Goal: Task Accomplishment & Management: Use online tool/utility

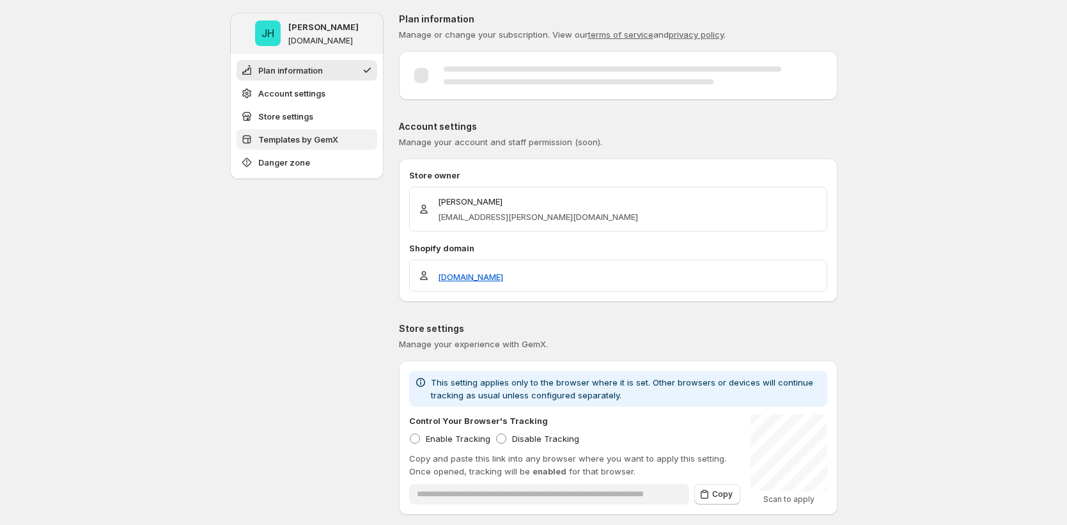
click at [299, 131] on button "Templates by GemX" at bounding box center [307, 139] width 141 height 20
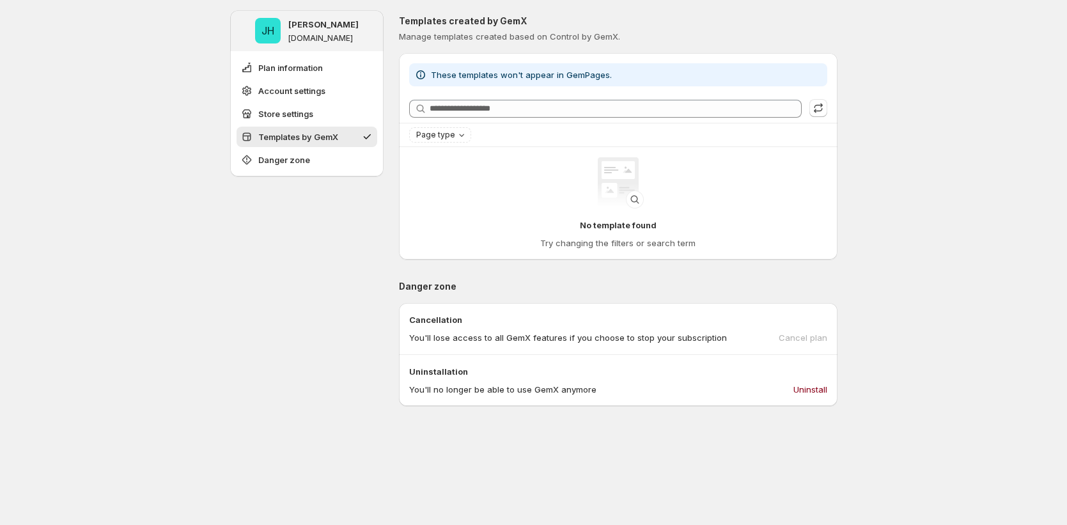
scroll to position [522, 0]
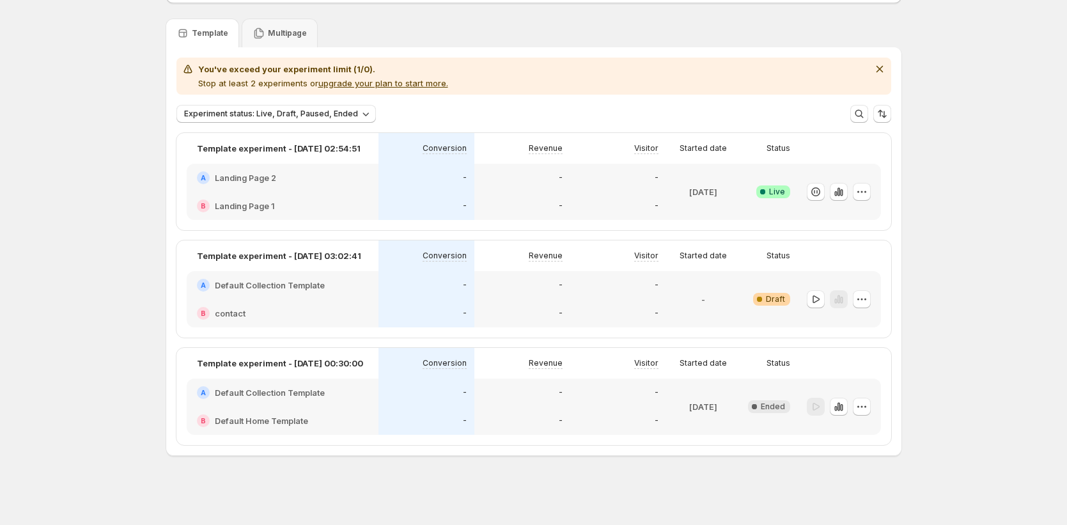
scroll to position [79, 0]
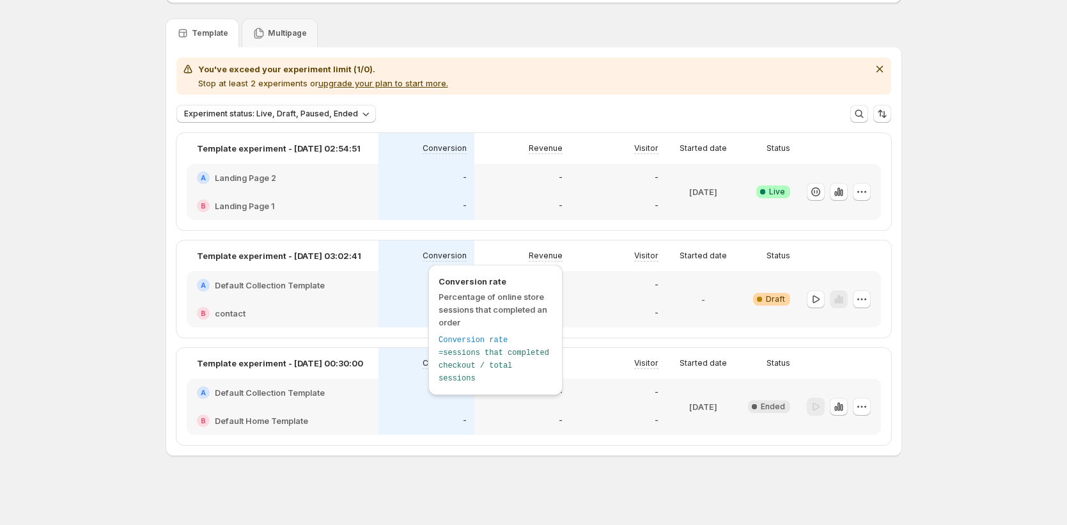
click at [421, 302] on div "-" at bounding box center [427, 313] width 96 height 28
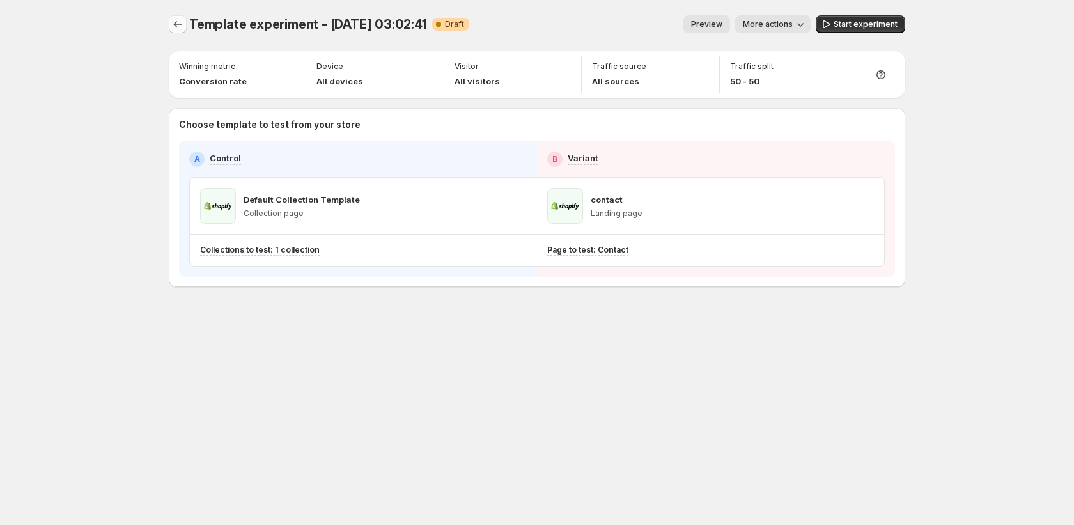
click at [179, 26] on icon "Experiments" at bounding box center [177, 24] width 13 height 13
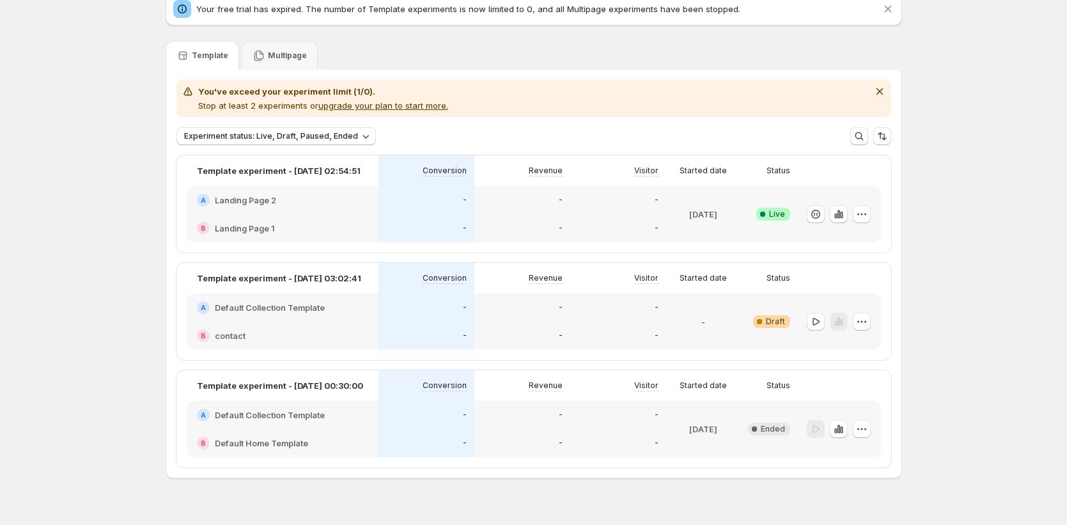
scroll to position [79, 0]
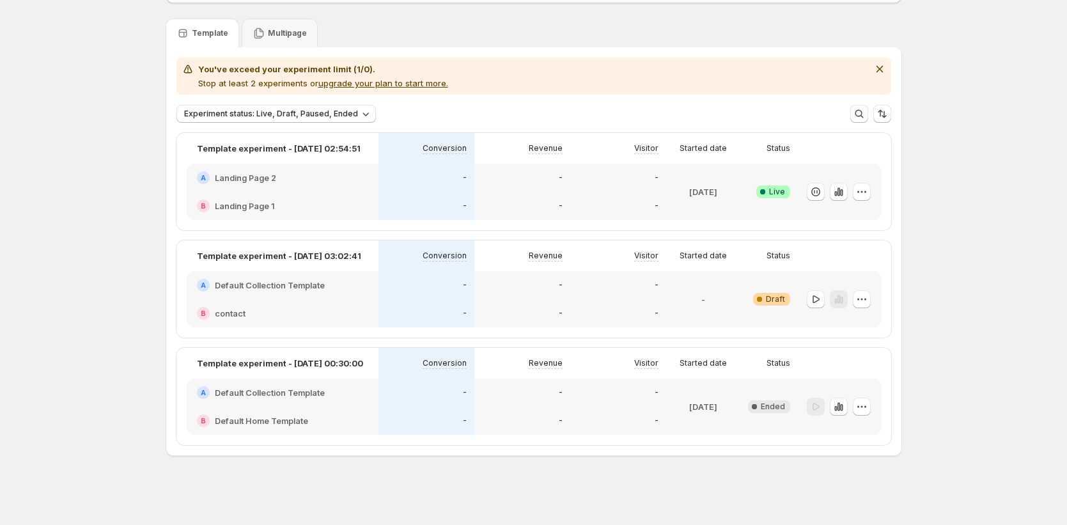
click at [464, 270] on div "Conversion" at bounding box center [427, 255] width 96 height 31
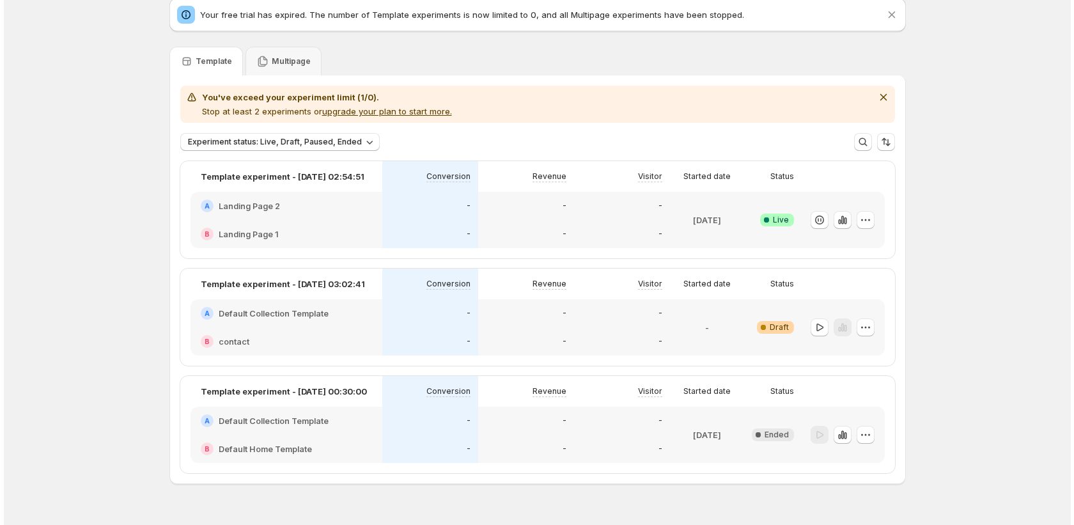
scroll to position [0, 0]
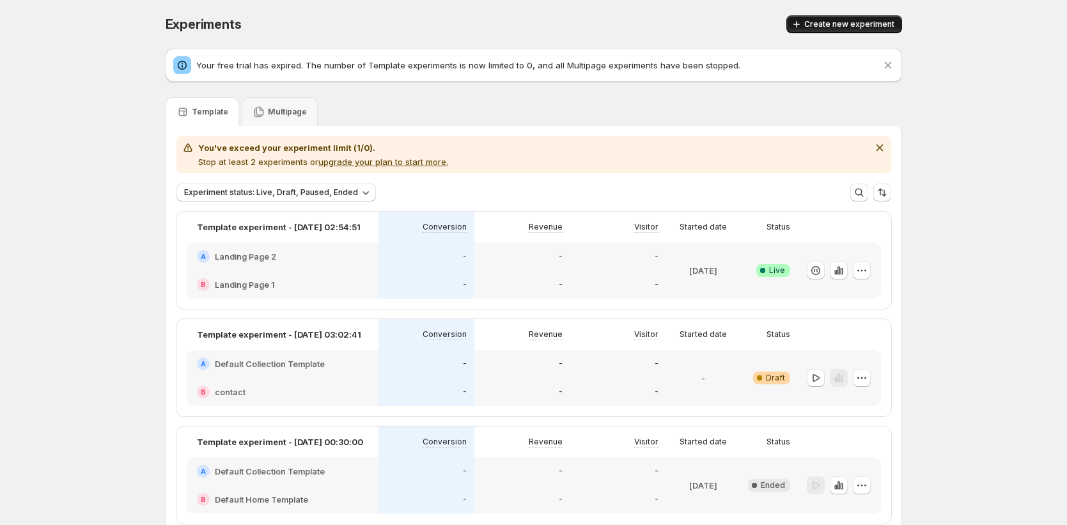
click at [886, 27] on span "Create new experiment" at bounding box center [849, 24] width 90 height 10
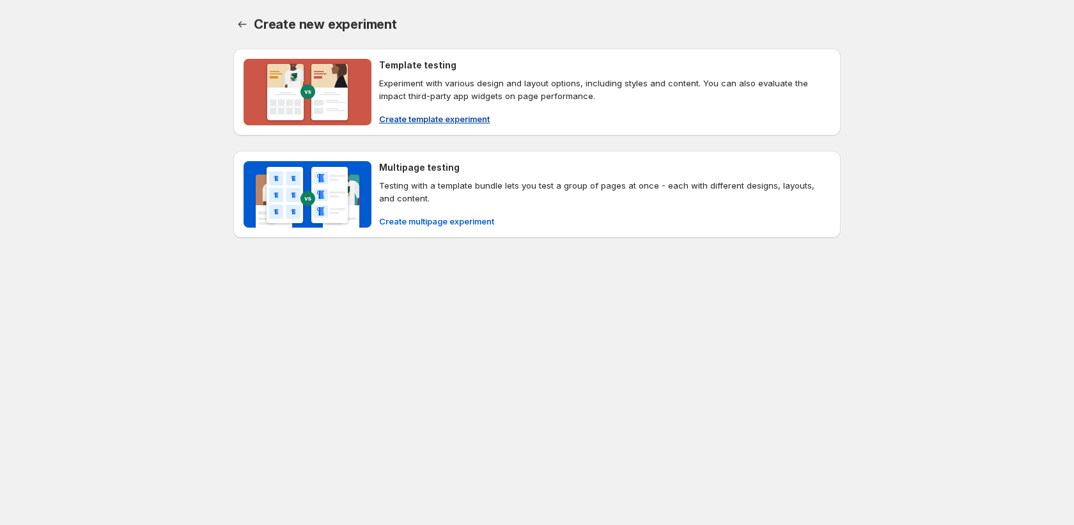
click at [430, 109] on button "Create template experiment" at bounding box center [435, 119] width 126 height 20
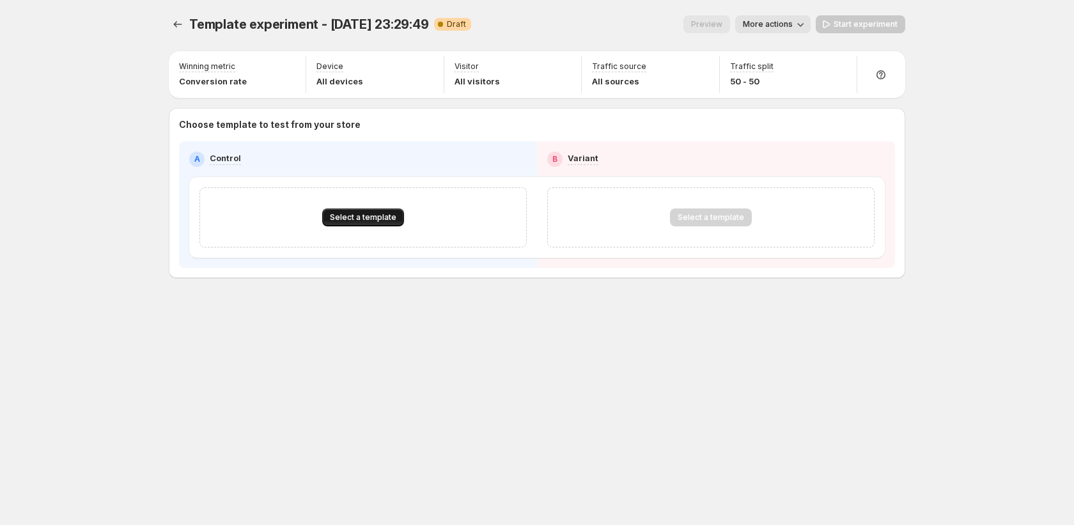
click at [370, 226] on button "Select a template" at bounding box center [363, 217] width 82 height 18
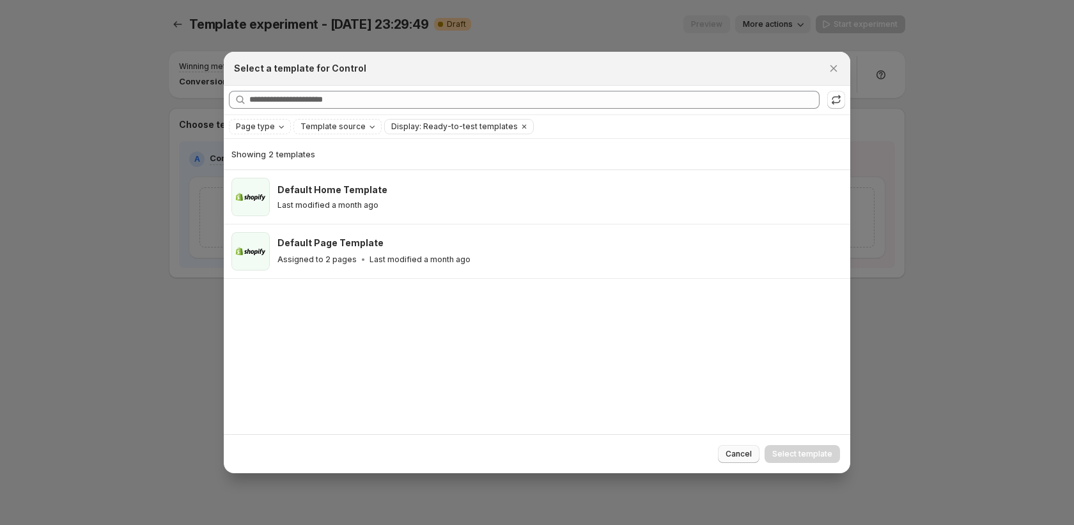
click at [746, 460] on div "Cancel Select template" at bounding box center [537, 453] width 627 height 39
click at [740, 455] on span "Cancel" at bounding box center [739, 454] width 26 height 10
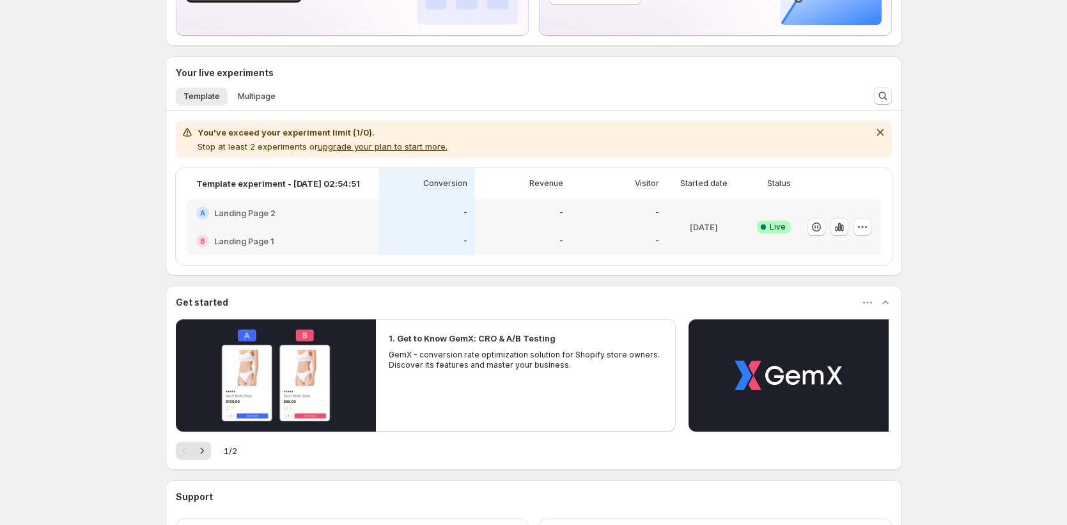
scroll to position [171, 0]
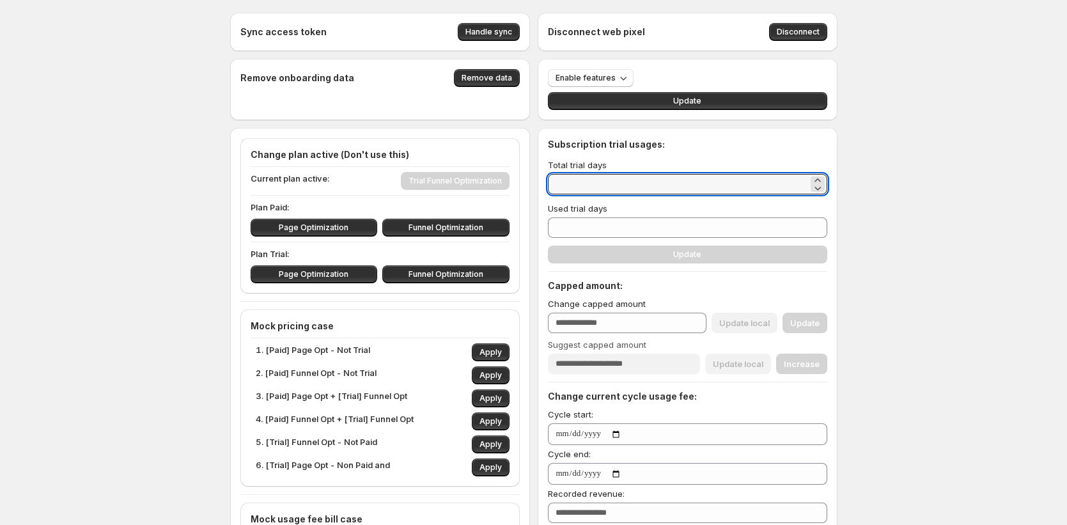
drag, startPoint x: 570, startPoint y: 180, endPoint x: 542, endPoint y: 184, distance: 29.0
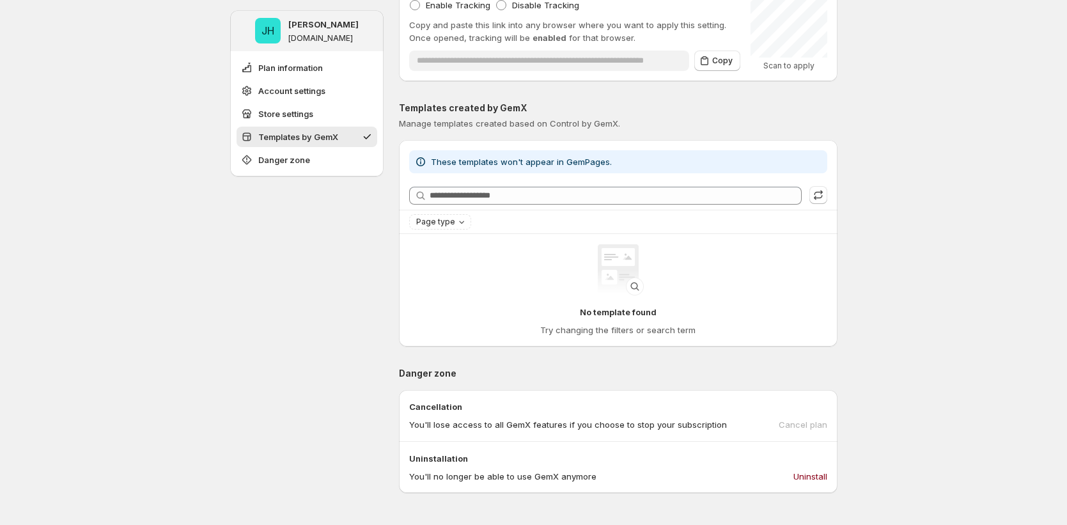
scroll to position [432, 0]
click at [822, 194] on icon "button" at bounding box center [818, 196] width 13 height 13
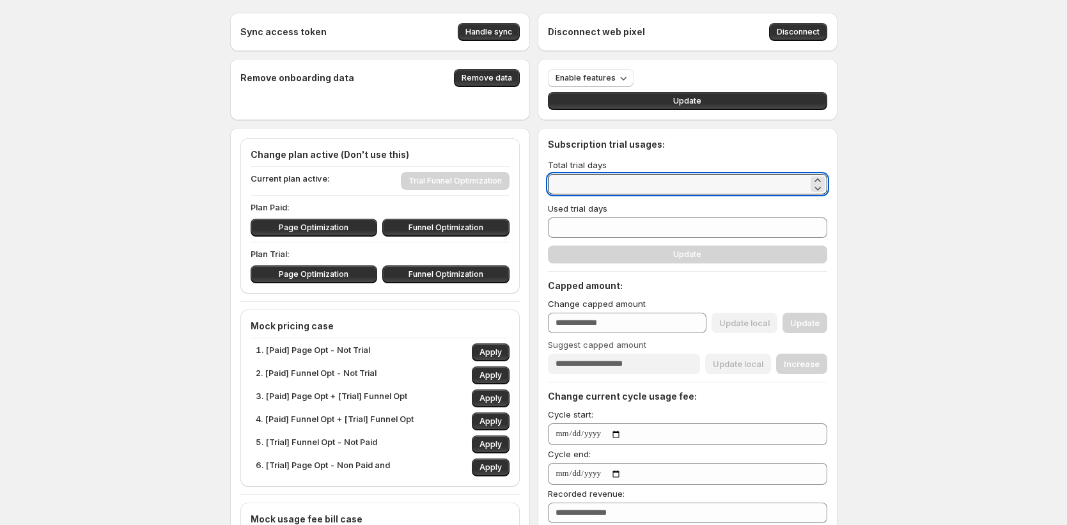
drag, startPoint x: 584, startPoint y: 184, endPoint x: 527, endPoint y: 176, distance: 58.1
click at [527, 176] on div "Sync access token Handle sync Disconnect web pixel Disconnect Remove onboarding…" at bounding box center [533, 494] width 607 height 963
type input "*"
type input "**"
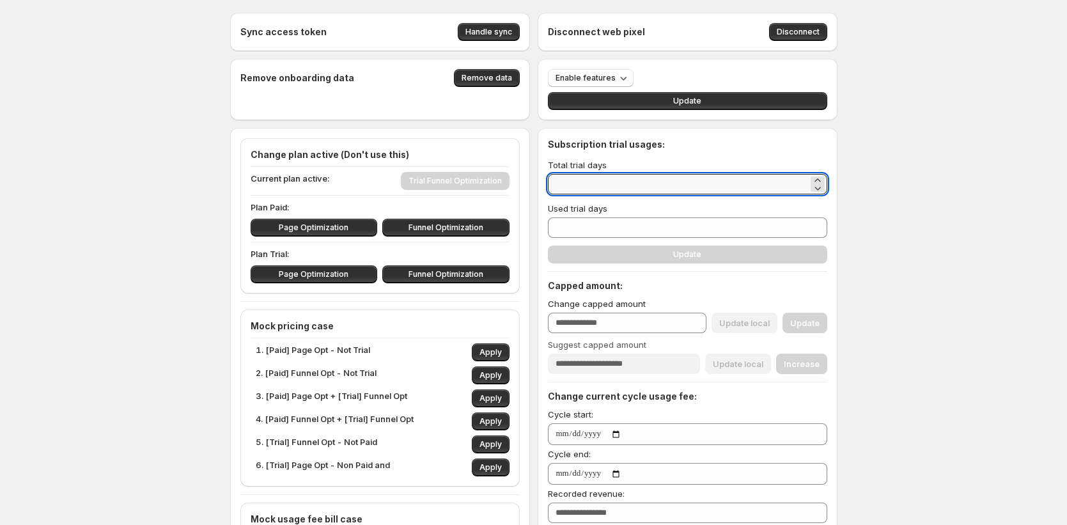
click at [613, 254] on div "Subscription trial usages: Total trial days ** Used trial days * Update Capped …" at bounding box center [687, 361] width 279 height 446
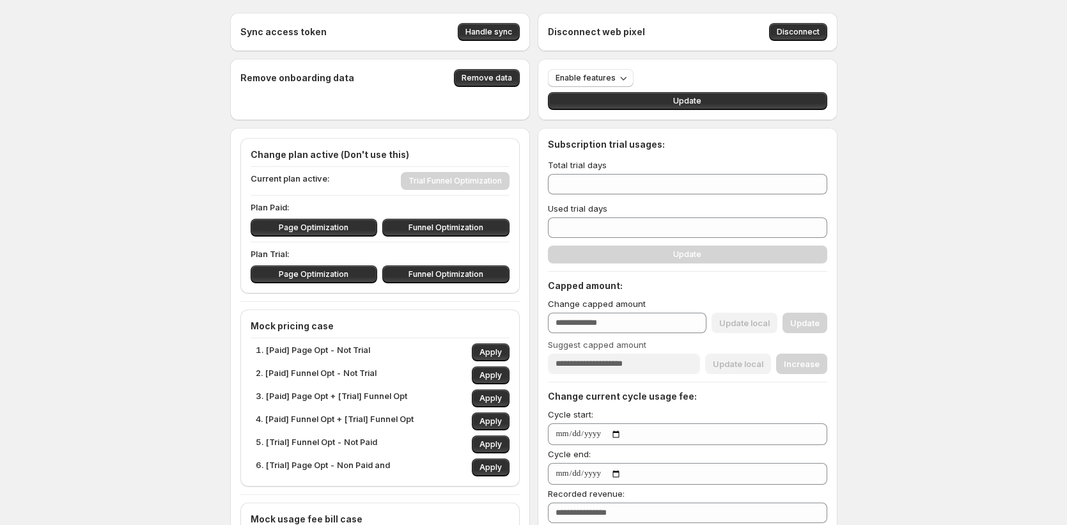
click at [613, 254] on div "Subscription trial usages: Total trial days ** Used trial days * Update Capped …" at bounding box center [687, 361] width 279 height 446
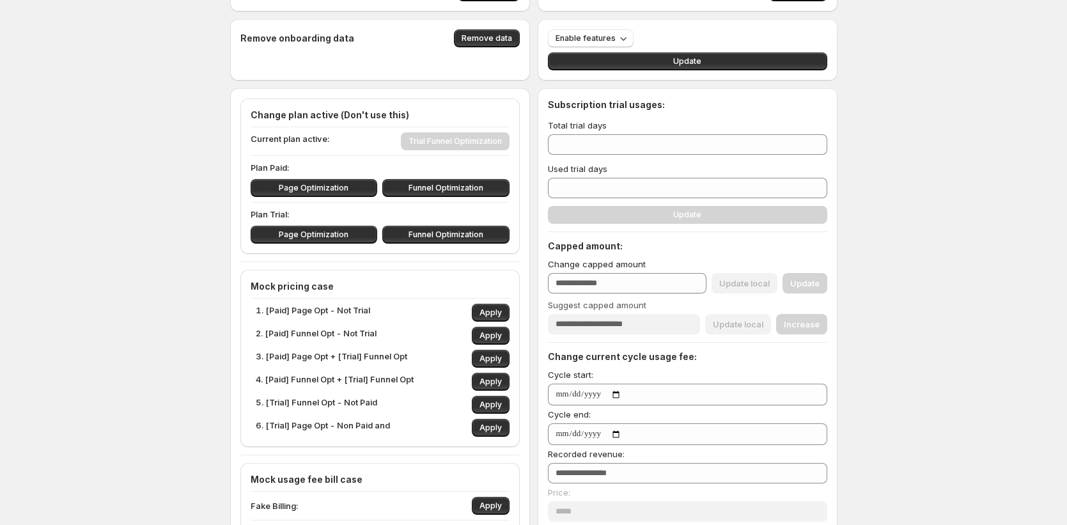
scroll to position [93, 0]
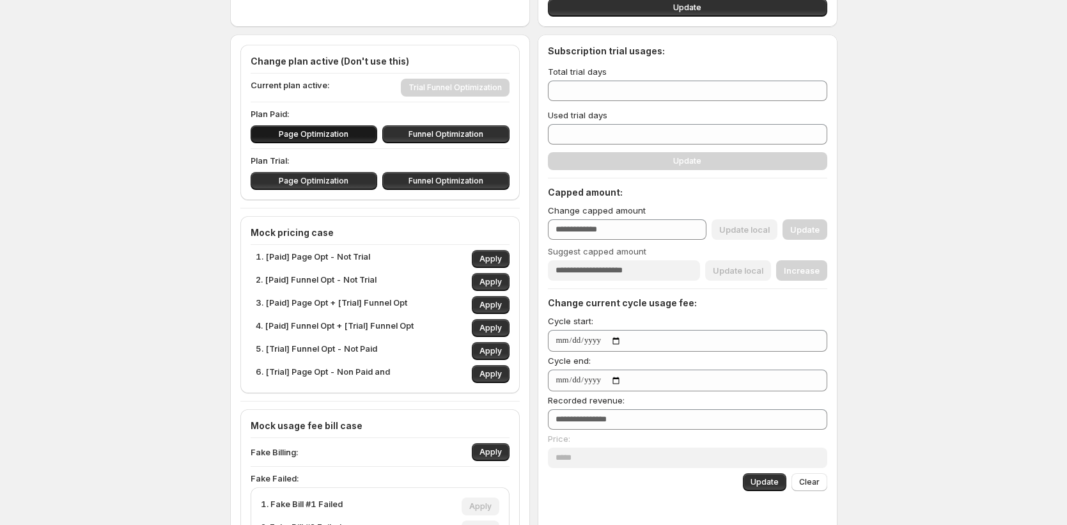
click at [354, 135] on button "Page Optimization" at bounding box center [314, 134] width 127 height 18
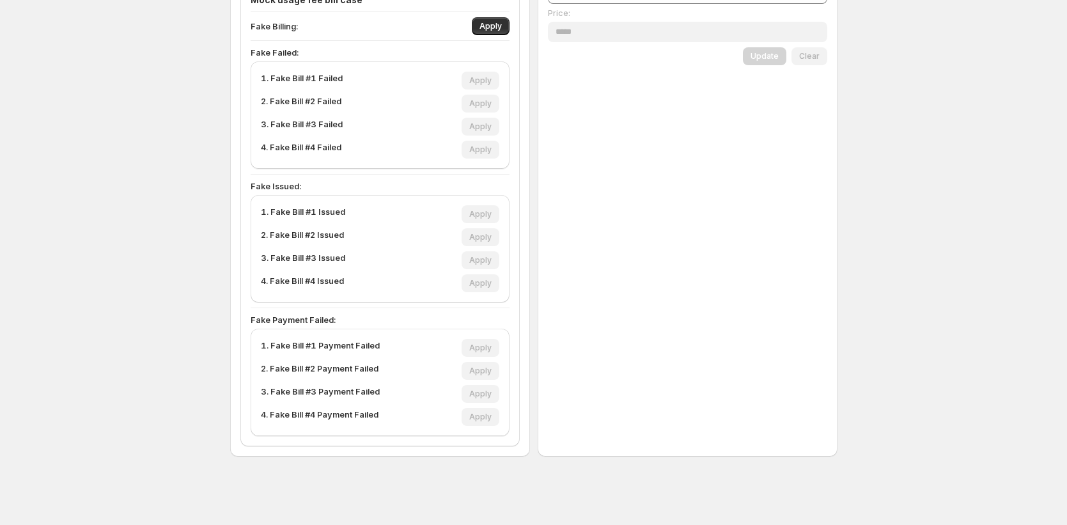
scroll to position [0, 0]
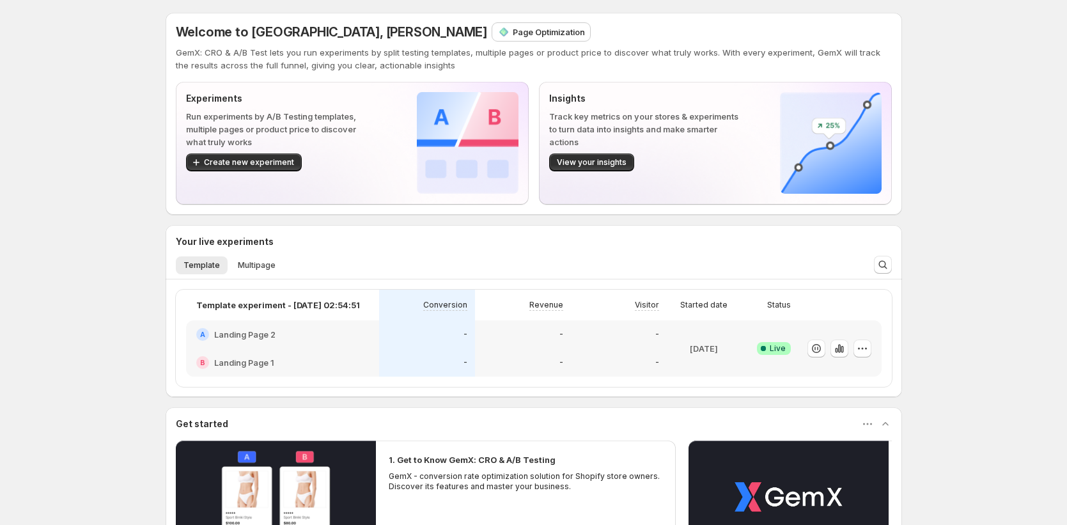
click at [513, 29] on p "Page Optimization" at bounding box center [549, 32] width 72 height 13
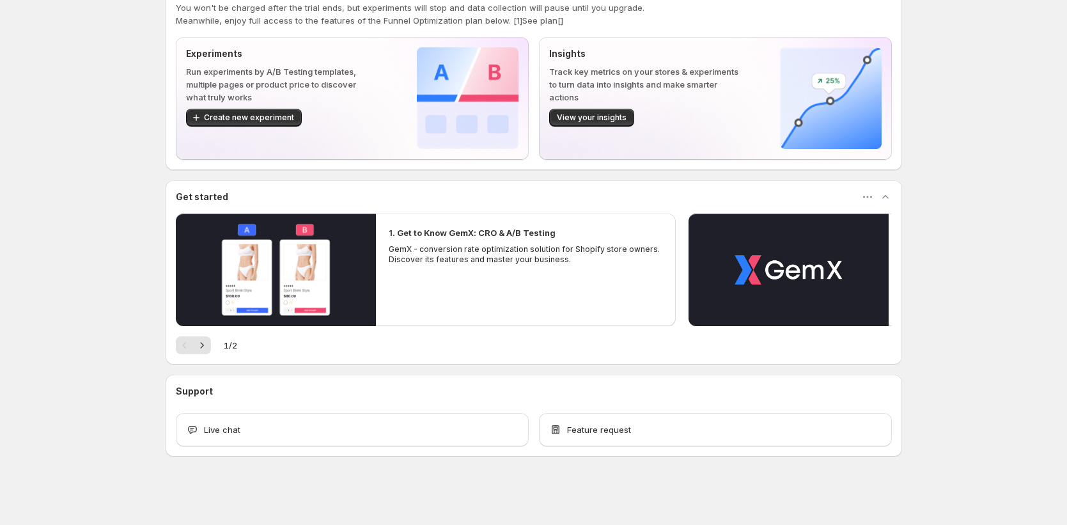
scroll to position [45, 0]
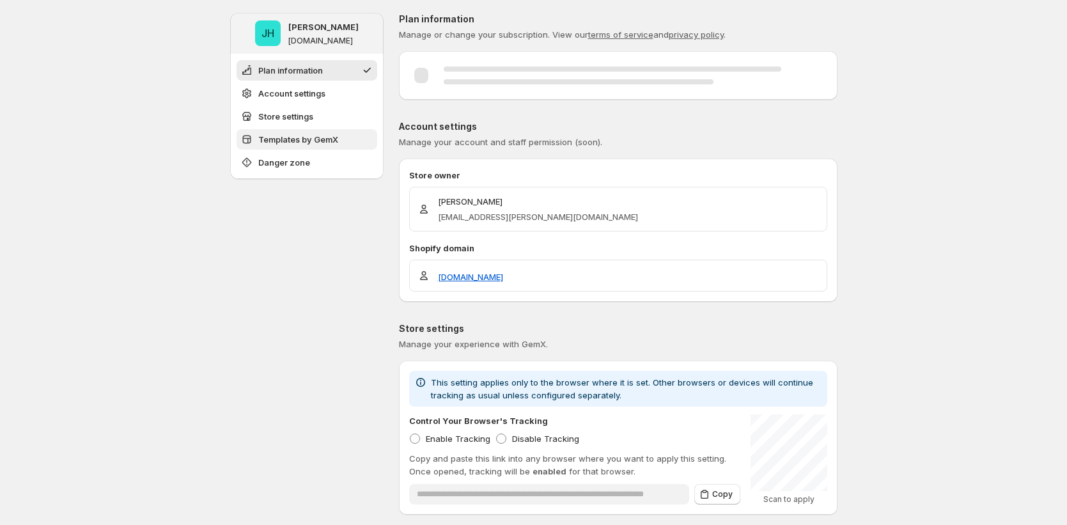
click at [334, 141] on span "Templates by GemX" at bounding box center [298, 139] width 80 height 13
